Goal: Task Accomplishment & Management: Use online tool/utility

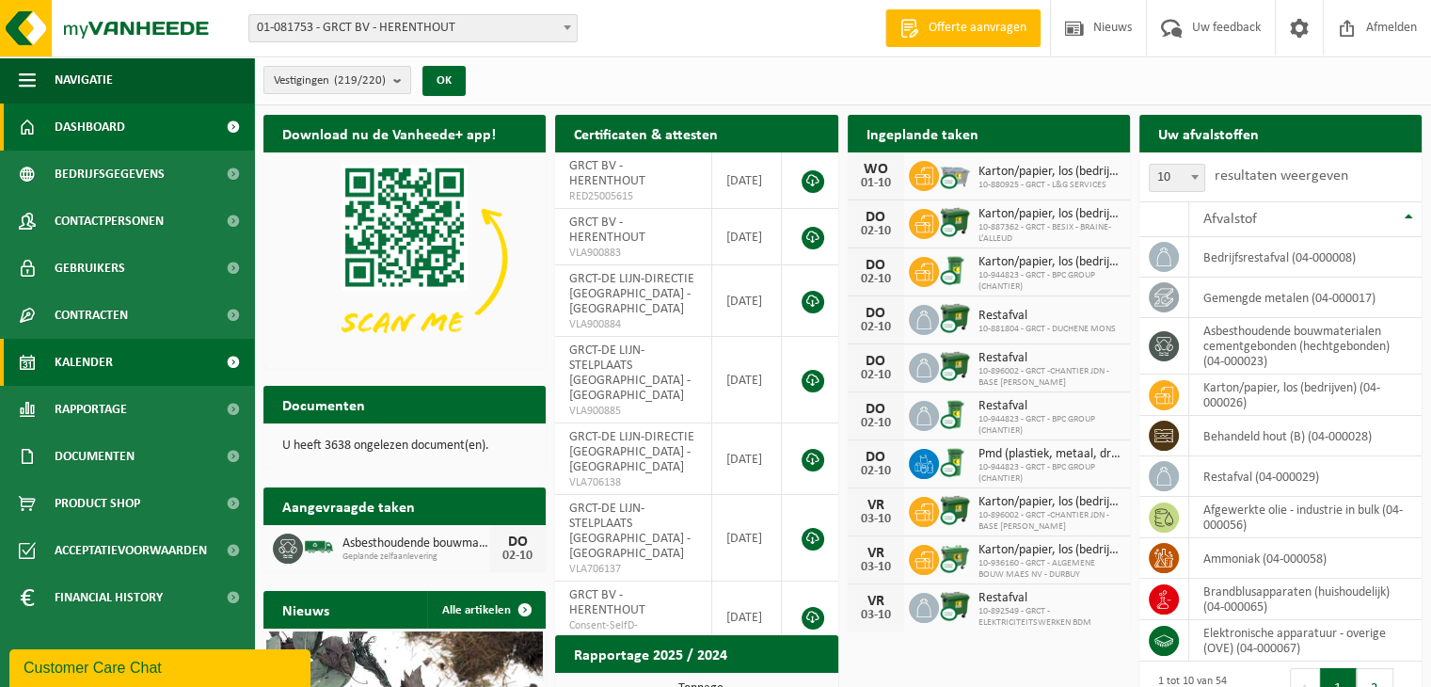
click at [92, 362] on span "Kalender" at bounding box center [84, 362] width 58 height 47
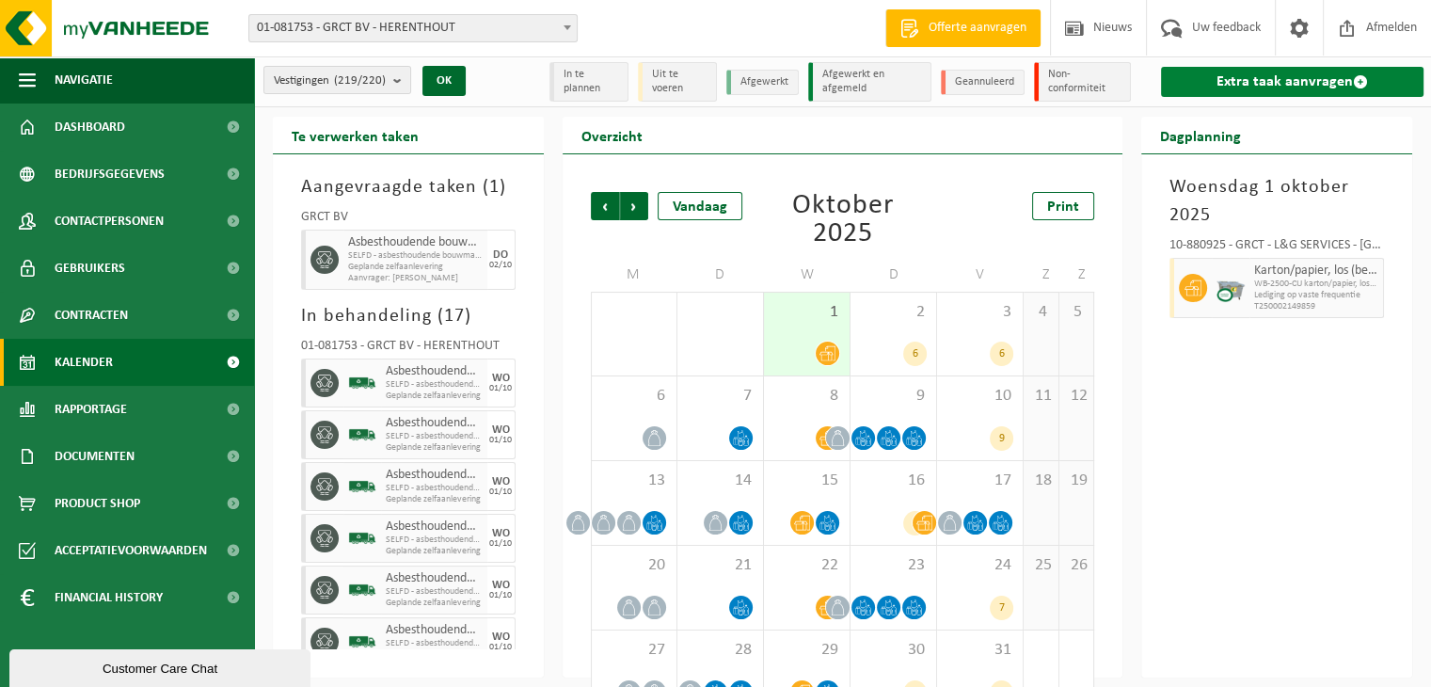
click at [1290, 84] on link "Extra taak aanvragen" at bounding box center [1292, 82] width 263 height 30
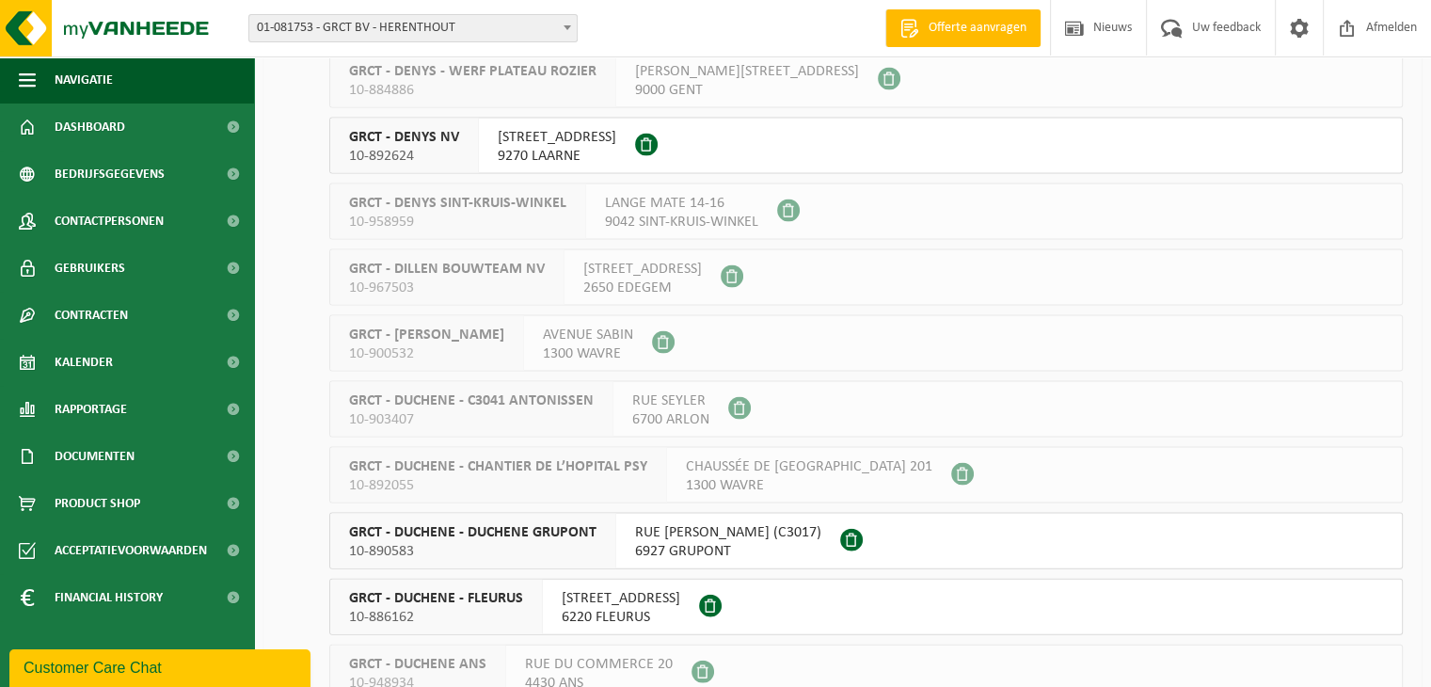
scroll to position [4047, 0]
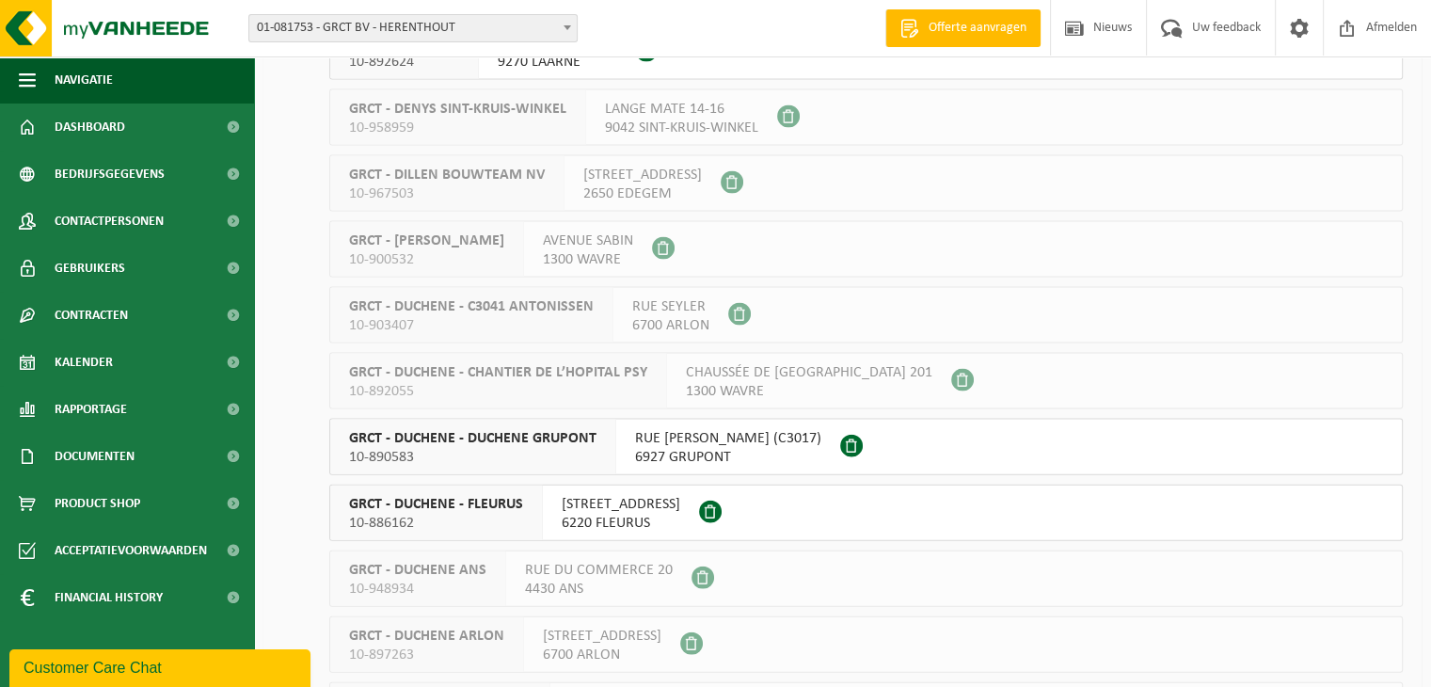
click at [494, 499] on span "GRCT - DUCHENE - FLEURUS" at bounding box center [436, 504] width 174 height 19
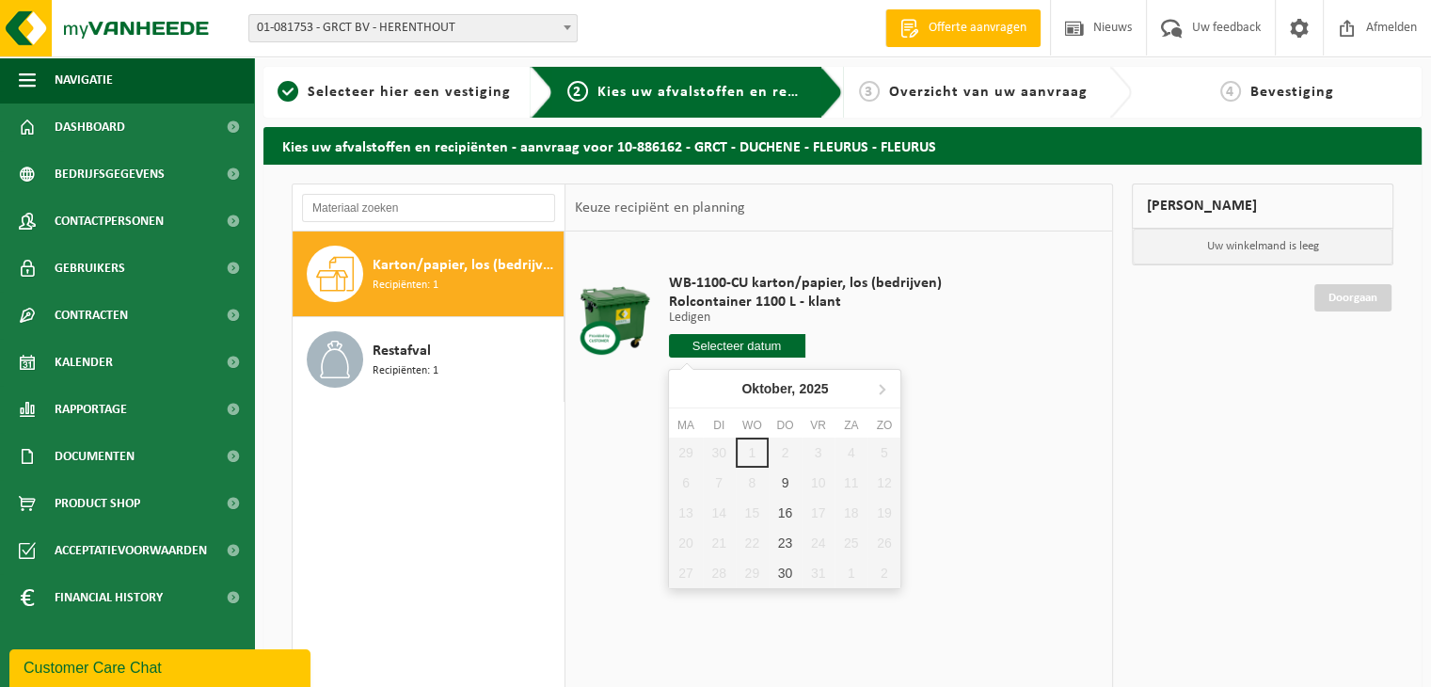
click at [726, 343] on input "text" at bounding box center [737, 346] width 136 height 24
click at [779, 471] on div "9" at bounding box center [785, 483] width 33 height 30
type input "Van 2025-10-09"
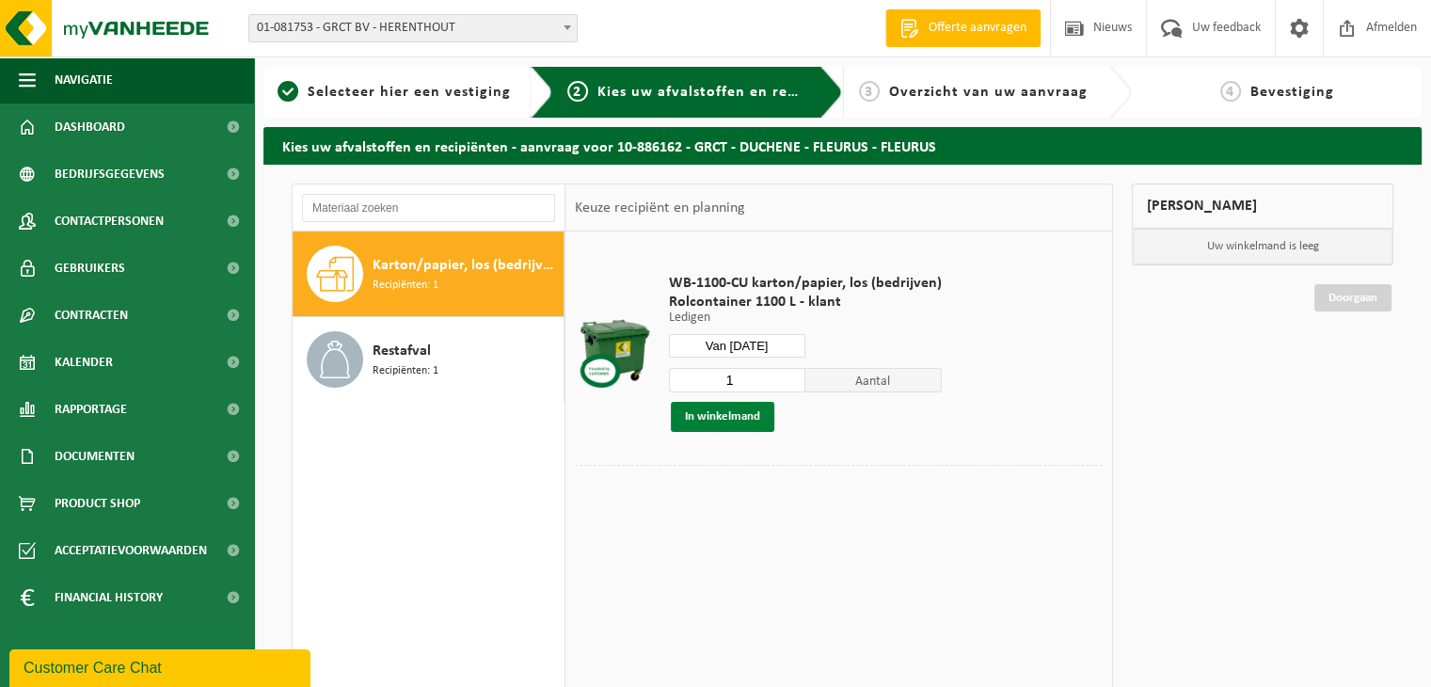
click at [708, 422] on button "In winkelmand" at bounding box center [723, 417] width 104 height 30
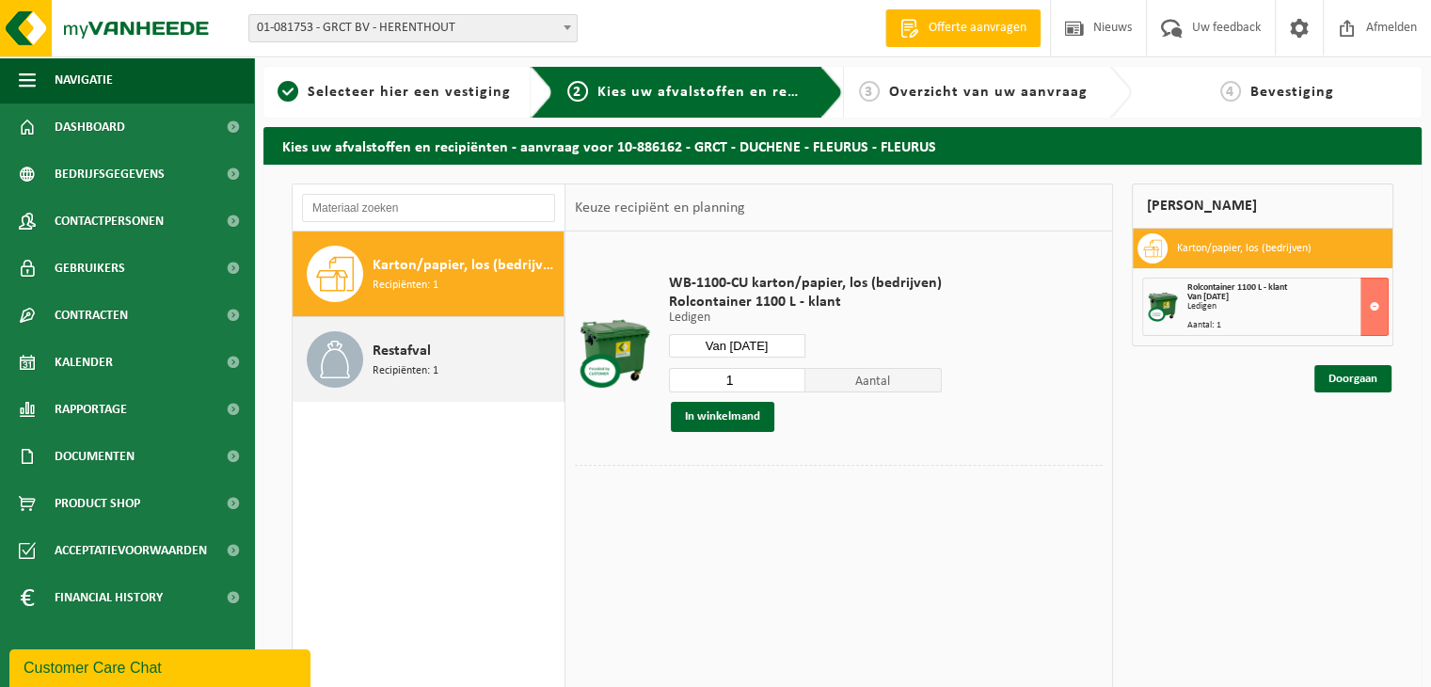
click at [458, 357] on div "Restafval Recipiënten: 1" at bounding box center [466, 359] width 186 height 56
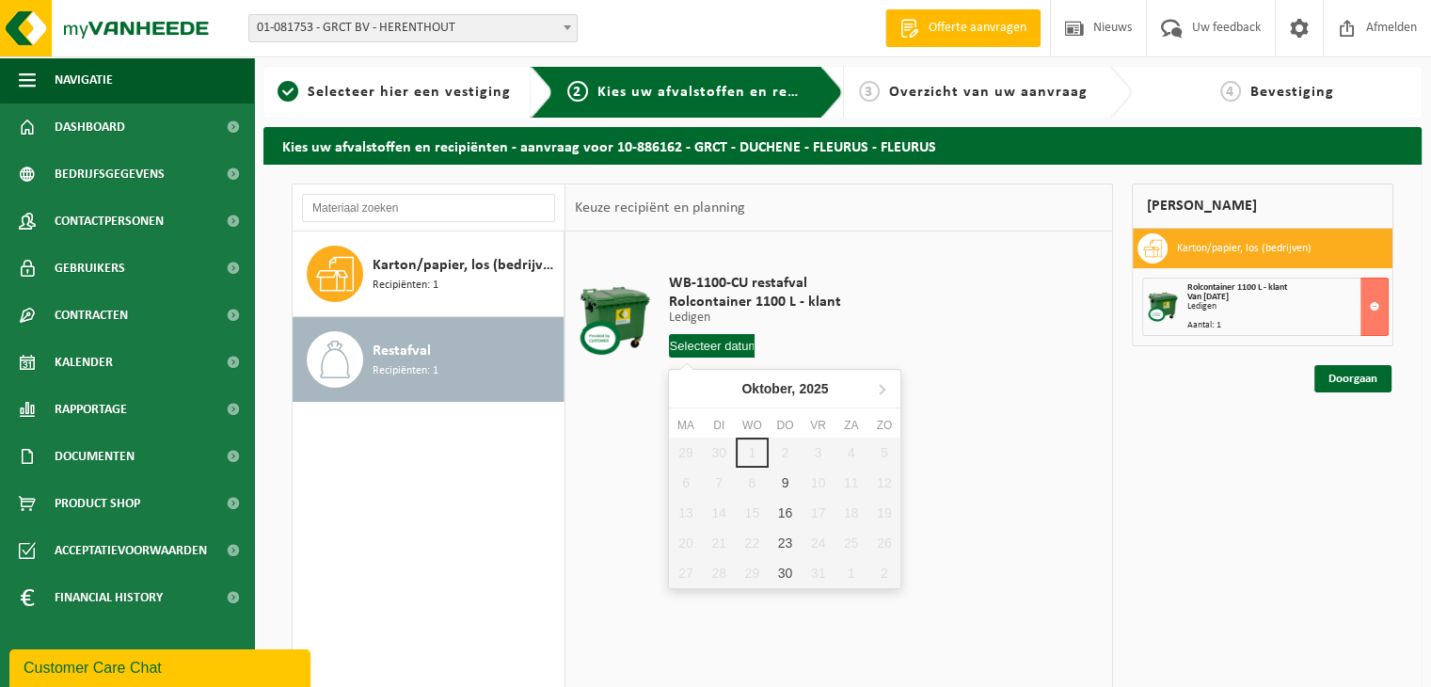
click at [674, 341] on input "text" at bounding box center [712, 346] width 87 height 24
click at [779, 473] on div "9" at bounding box center [785, 483] width 33 height 30
type input "Van 2025-10-09"
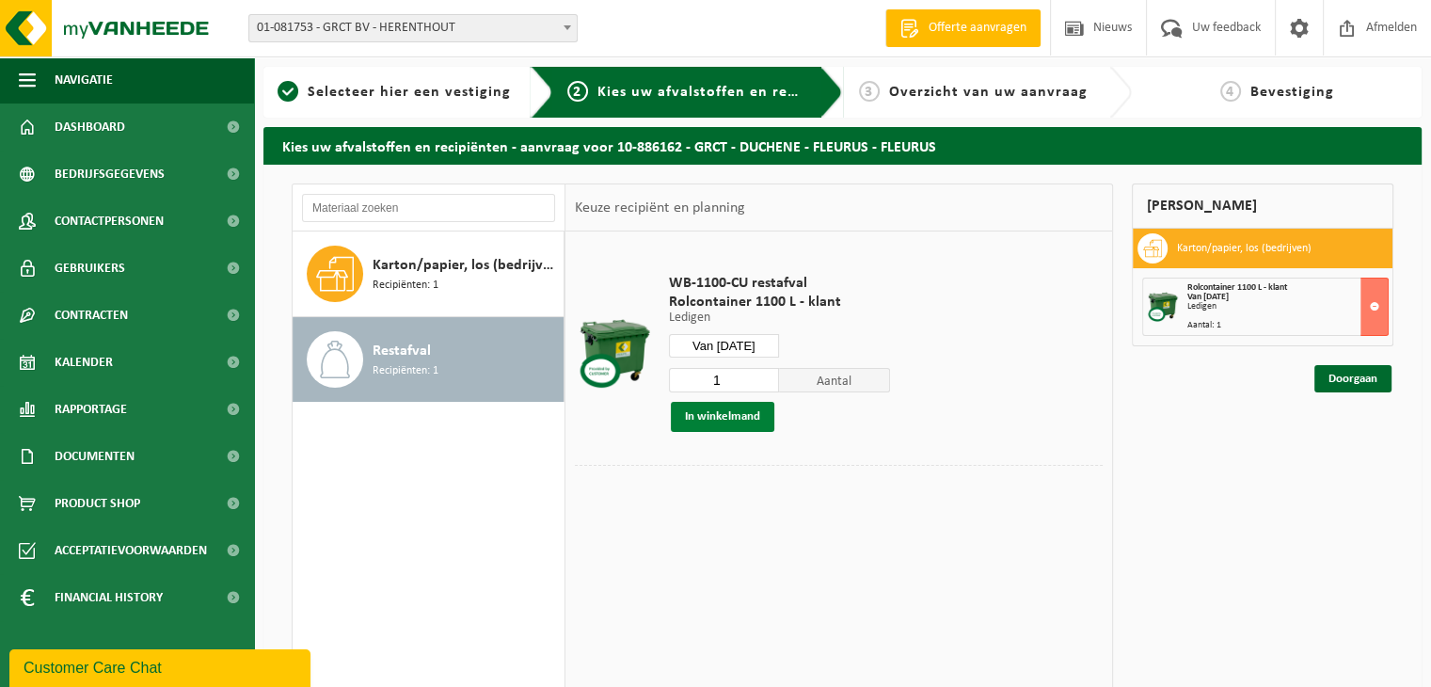
click at [724, 418] on button "In winkelmand" at bounding box center [723, 417] width 104 height 30
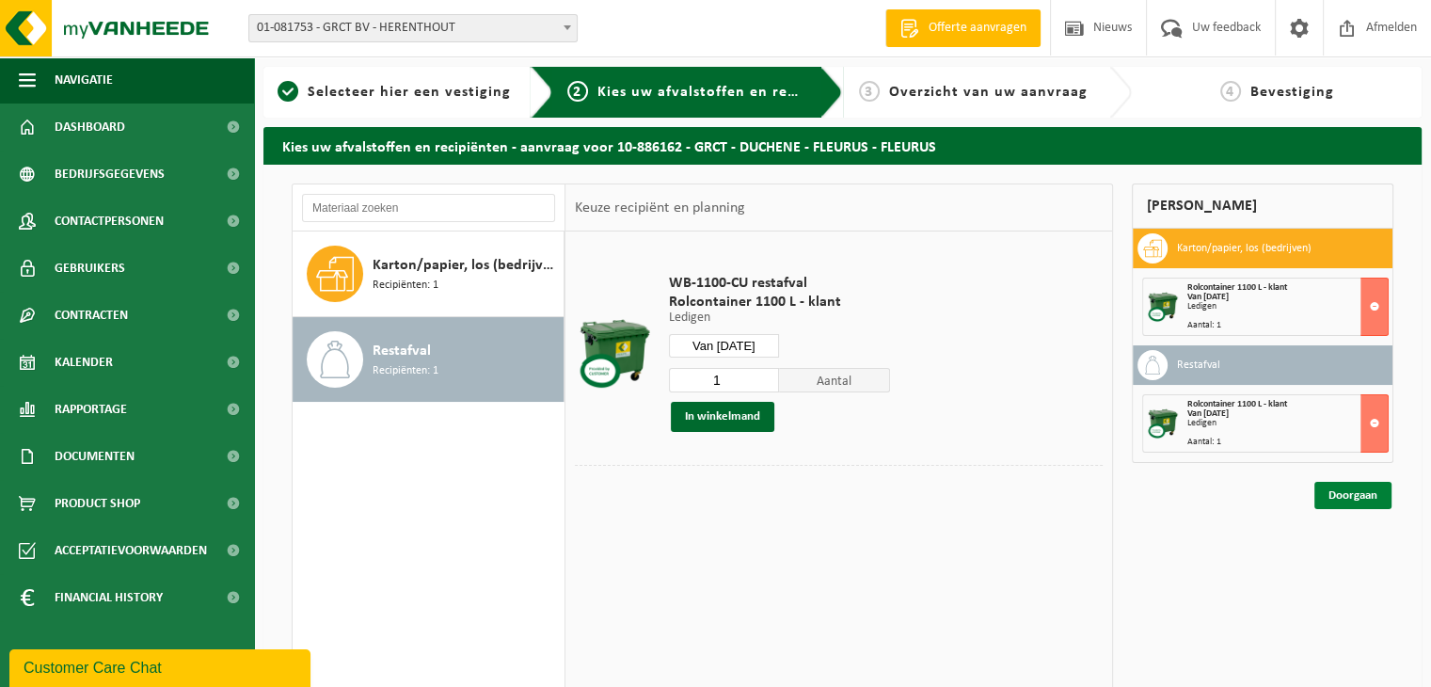
click at [1340, 503] on link "Doorgaan" at bounding box center [1353, 495] width 77 height 27
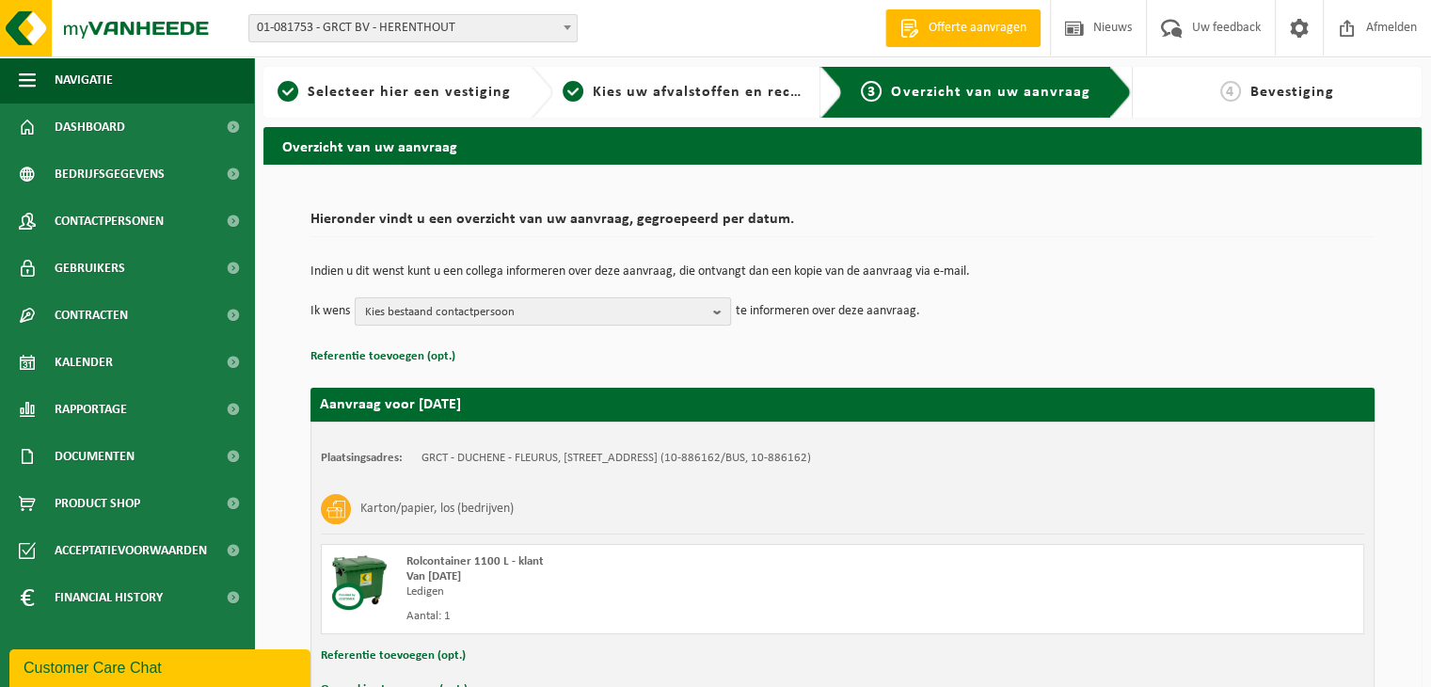
click at [476, 317] on span "Kies bestaand contactpersoon" at bounding box center [535, 312] width 341 height 28
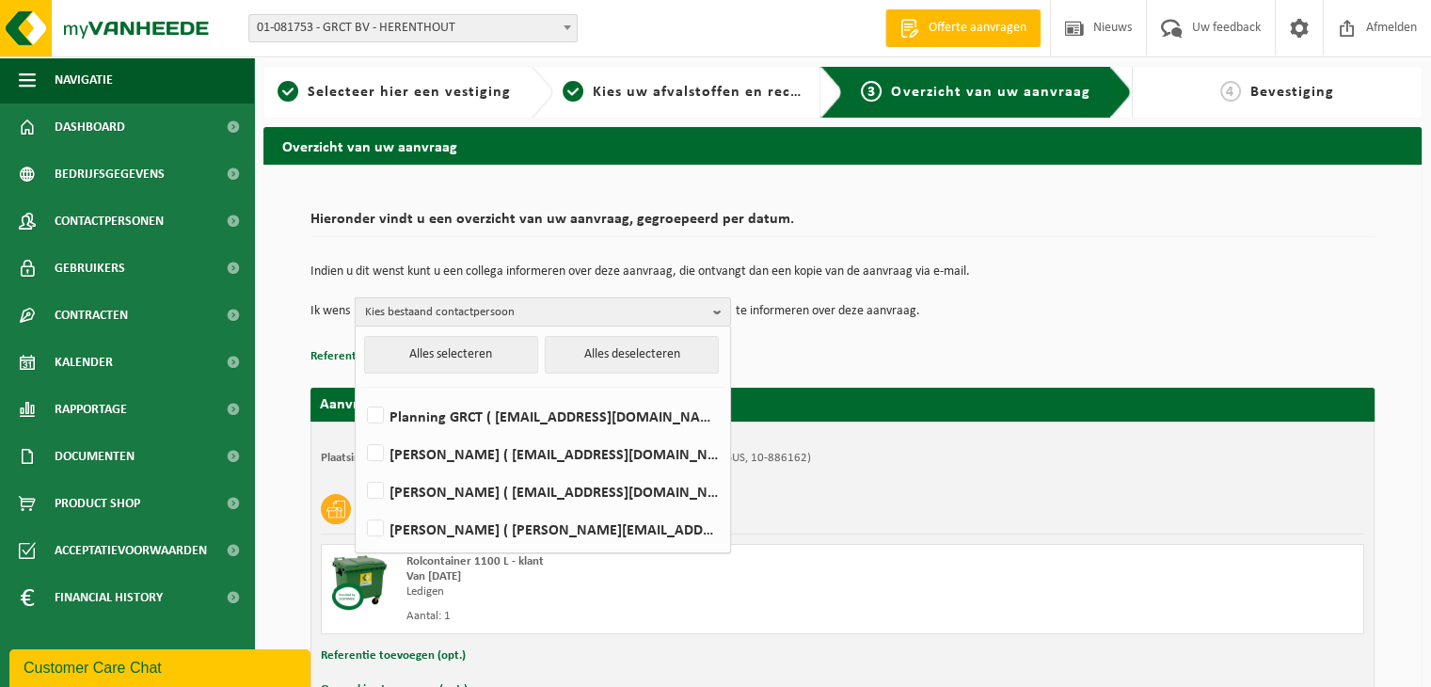
click at [476, 317] on span "Kies bestaand contactpersoon" at bounding box center [535, 312] width 341 height 28
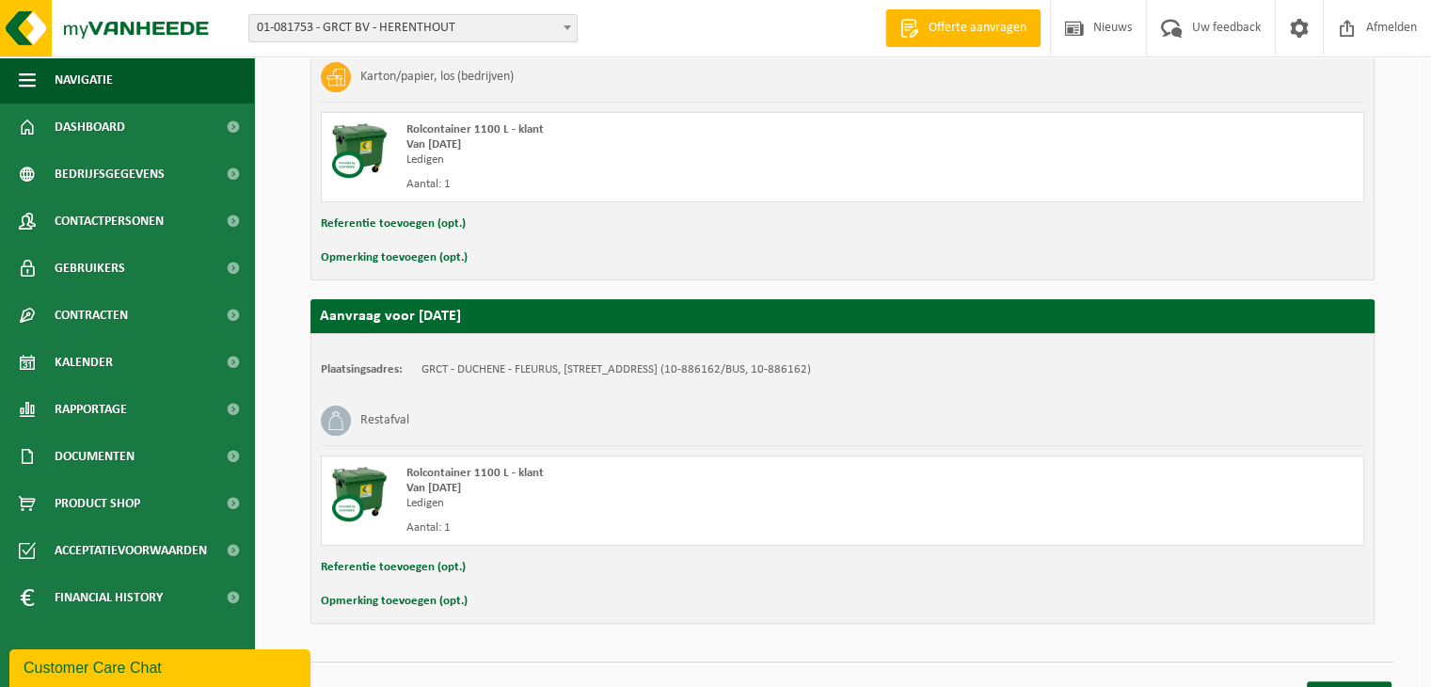
scroll to position [462, 0]
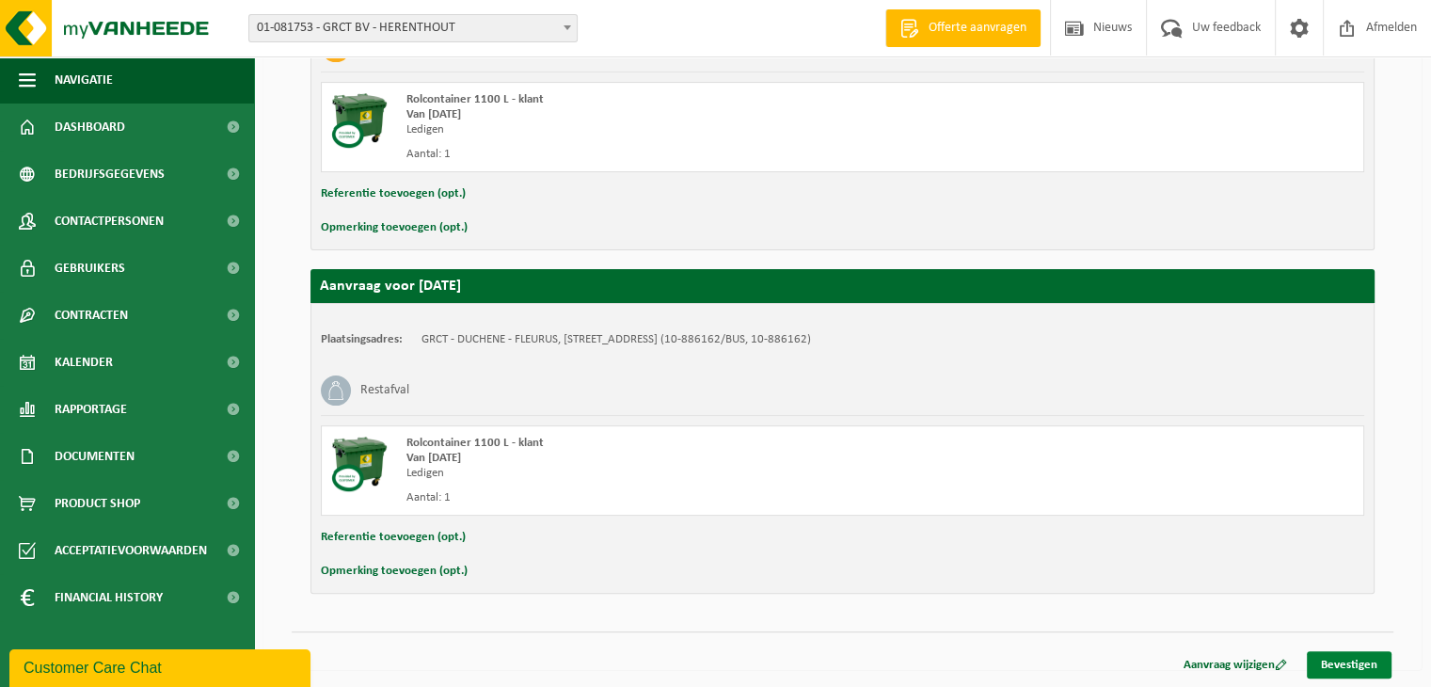
click at [1351, 656] on link "Bevestigen" at bounding box center [1349, 664] width 85 height 27
